Goal: Go to known website: Access a specific website the user already knows

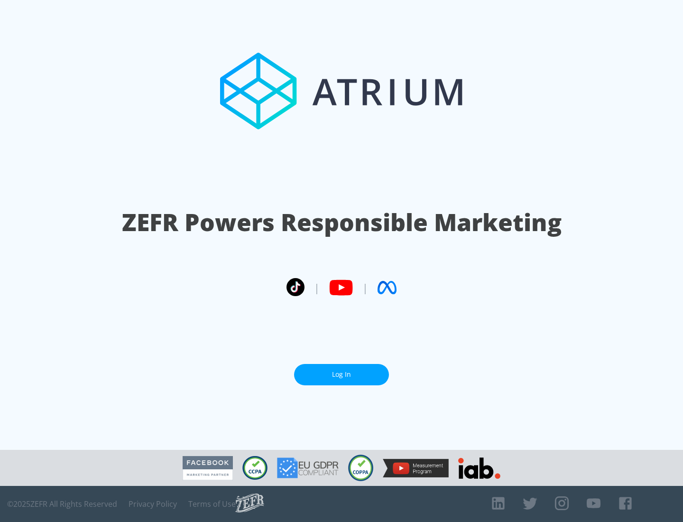
click at [342, 374] on link "Log In" at bounding box center [341, 374] width 95 height 21
